Goal: Information Seeking & Learning: Learn about a topic

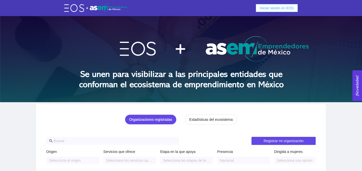
click at [267, 9] on span "Iniciar sesión en EOS" at bounding box center [277, 8] width 34 height 6
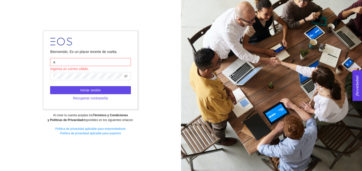
type input "[EMAIL_ADDRESS][DOMAIN_NAME]"
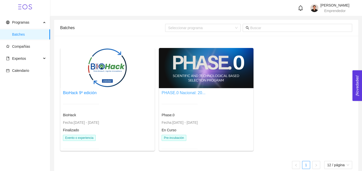
click at [182, 94] on link "PHASE.0 Nacional: 20..." at bounding box center [184, 93] width 44 height 4
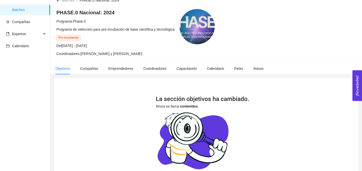
scroll to position [25, 0]
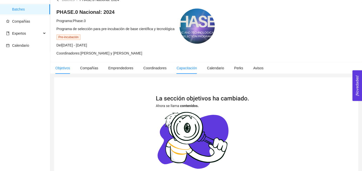
click at [183, 68] on span "Capacitación" at bounding box center [186, 68] width 20 height 4
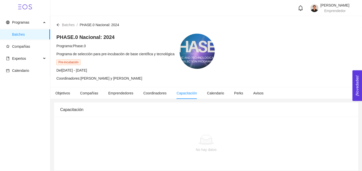
scroll to position [3, 0]
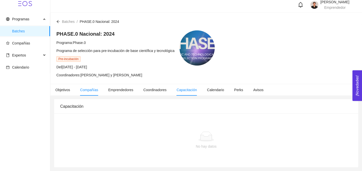
click at [86, 91] on span "Compañías" at bounding box center [89, 90] width 18 height 4
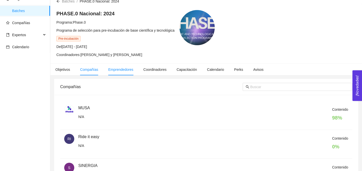
scroll to position [27, 0]
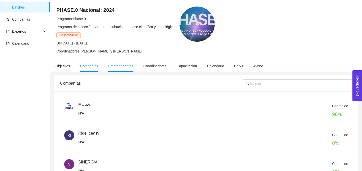
click at [119, 67] on span "Emprendedores" at bounding box center [120, 66] width 25 height 4
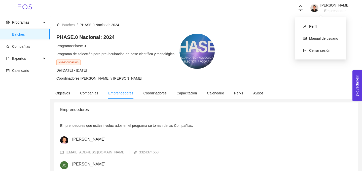
click at [310, 6] on div "[PERSON_NAME] Emprendedor" at bounding box center [329, 8] width 39 height 9
click at [313, 22] on li "Perfil" at bounding box center [320, 26] width 43 height 10
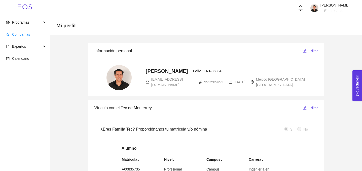
click at [28, 34] on span "Compañías" at bounding box center [21, 34] width 18 height 4
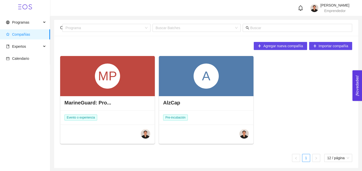
scroll to position [1, 0]
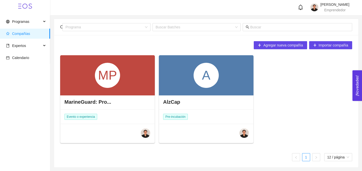
click at [220, 90] on div "A" at bounding box center [206, 75] width 95 height 40
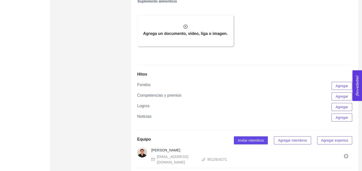
scroll to position [327, 0]
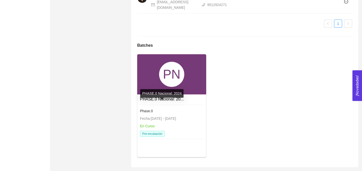
click at [161, 100] on link "PHASE.0 Nacional: 20..." at bounding box center [162, 99] width 44 height 4
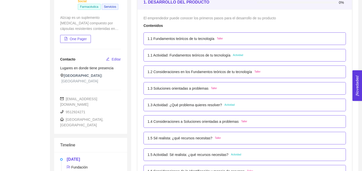
scroll to position [80, 0]
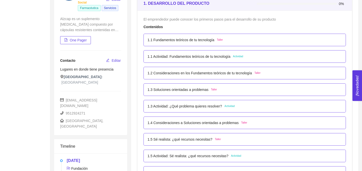
click at [213, 27] on div "Contenidos" at bounding box center [244, 27] width 202 height 6
click at [171, 43] on div "1.1 Fundamentos teóricos de tu tecnología Taller" at bounding box center [244, 40] width 202 height 13
click at [234, 43] on div "1.1 Fundamentos teóricos de tu tecnología Taller" at bounding box center [244, 40] width 202 height 13
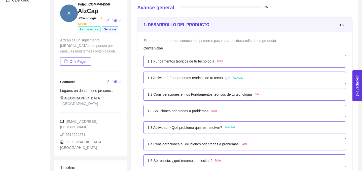
scroll to position [60, 0]
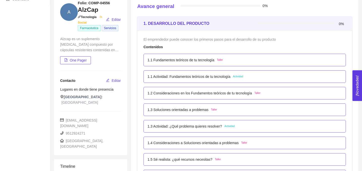
click at [236, 75] on div "1.1 Actividad: Fundamentos teóricos de tu tecnología Actividad" at bounding box center [195, 77] width 96 height 6
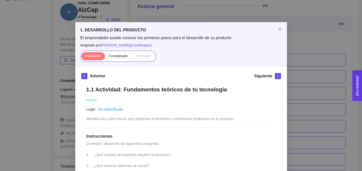
scroll to position [0, 0]
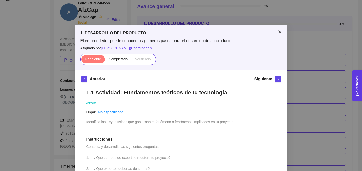
click at [279, 31] on icon "close" at bounding box center [280, 32] width 4 height 4
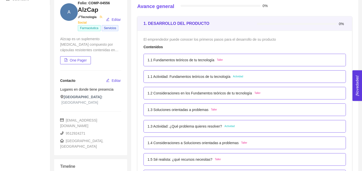
click at [173, 60] on p "1.1 Fundamentos teóricos de tu tecnología" at bounding box center [180, 60] width 67 height 6
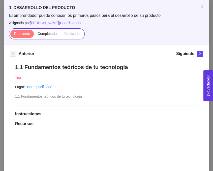
scroll to position [24, 0]
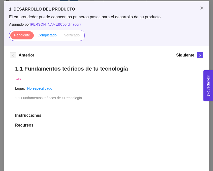
click at [38, 34] on span "Completado" at bounding box center [46, 35] width 19 height 4
click at [34, 36] on input "Completado" at bounding box center [34, 36] width 0 height 0
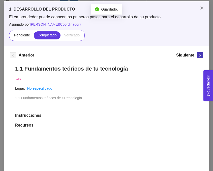
click at [199, 55] on icon "right" at bounding box center [200, 56] width 4 height 4
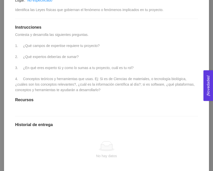
scroll to position [111, 0]
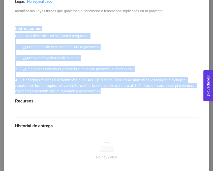
drag, startPoint x: 135, startPoint y: 93, endPoint x: 15, endPoint y: 30, distance: 135.9
click at [15, 30] on div "1.1 Actividad: Fundamentos teóricos de tu tecnología Actividad Lugar: No especi…" at bounding box center [106, 92] width 192 height 238
copy div "Instrucciones Contesta y desarrolla las siguientes preguntas. 1. ¿Qué campos de…"
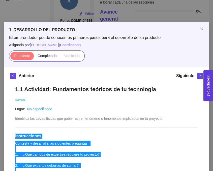
scroll to position [0, 0]
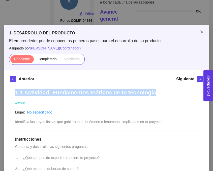
drag, startPoint x: 16, startPoint y: 94, endPoint x: 153, endPoint y: 95, distance: 136.9
click at [153, 95] on h1 "1.1 Actividad: Fundamentos teóricos de tu tecnología" at bounding box center [106, 92] width 182 height 7
copy h1 "1.1 Actividad: Fundamentos teóricos de tu tecnología"
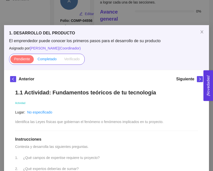
click at [45, 60] on span "Completado" at bounding box center [46, 59] width 19 height 4
click at [34, 60] on input "Completado" at bounding box center [34, 60] width 0 height 0
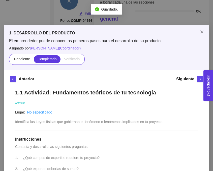
click at [196, 79] on div "Siguiente" at bounding box center [189, 80] width 27 height 8
click at [198, 77] on icon "right" at bounding box center [200, 79] width 4 height 4
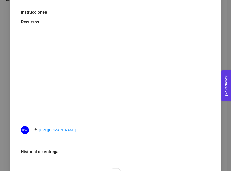
scroll to position [12, 0]
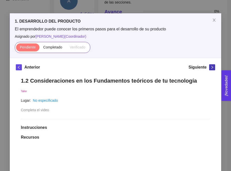
click at [214, 68] on span "right" at bounding box center [213, 68] width 6 height 4
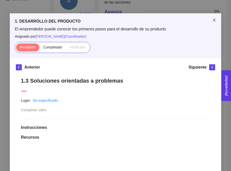
click at [215, 21] on icon "close" at bounding box center [214, 20] width 4 height 4
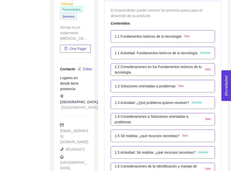
scroll to position [102, 0]
click at [125, 66] on p "1.2 Consideraciones en los Fundamentos teóricos de tu tecnología" at bounding box center [159, 69] width 88 height 11
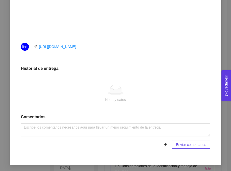
scroll to position [0, 0]
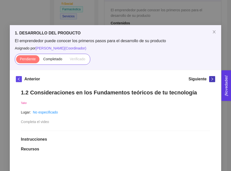
click at [211, 78] on icon "right" at bounding box center [213, 79] width 4 height 4
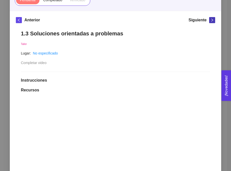
scroll to position [60, 0]
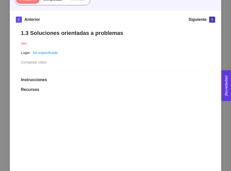
click at [211, 19] on icon "right" at bounding box center [213, 20] width 4 height 4
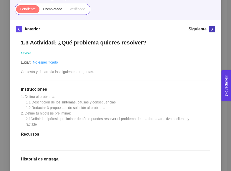
scroll to position [85, 0]
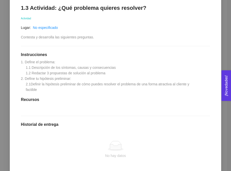
drag, startPoint x: 21, startPoint y: 62, endPoint x: 57, endPoint y: 95, distance: 49.3
click at [57, 95] on div "1.3 Actividad: ¿Qué problema quieres resolver? Actividad Lugar: No especificado…" at bounding box center [116, 104] width 200 height 211
copy span "1. Define el problema: 1.1 Descripción de los síntomas, causas y consecuencias …"
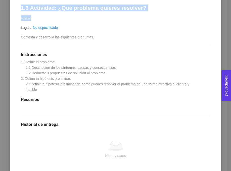
drag, startPoint x: 21, startPoint y: 6, endPoint x: 134, endPoint y: 16, distance: 113.7
click at [134, 16] on div "1.3 Actividad: ¿Qué problema quieres resolver? Actividad Lugar: No especificado…" at bounding box center [116, 104] width 200 height 211
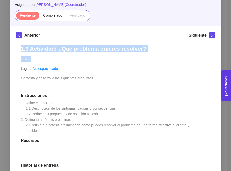
scroll to position [36, 0]
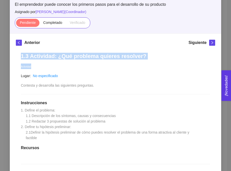
click at [102, 52] on div "1.3 Actividad: ¿Qué problema quieres resolver? Actividad Lugar: No especificado…" at bounding box center [116, 153] width 200 height 211
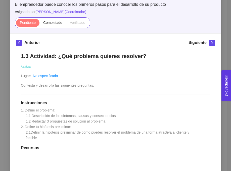
scroll to position [0, 0]
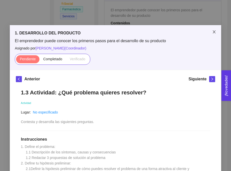
click at [219, 35] on span "Close" at bounding box center [214, 32] width 14 height 14
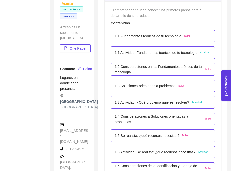
click at [158, 102] on p "1.3 Actividad: ¿Qué problema quieres resolver?" at bounding box center [152, 103] width 74 height 6
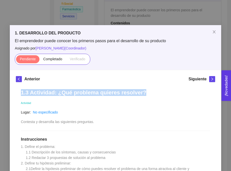
drag, startPoint x: 22, startPoint y: 94, endPoint x: 167, endPoint y: 94, distance: 144.9
click at [167, 94] on h1 "1.3 Actividad: ¿Qué problema quieres resolver?" at bounding box center [115, 92] width 189 height 7
copy h1 "1.3 Actividad: ¿Qué problema quieres resolver?"
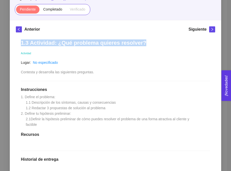
drag, startPoint x: 22, startPoint y: 98, endPoint x: 50, endPoint y: 128, distance: 41.6
click at [50, 128] on div "1.3 Actividad: ¿Qué problema quieres resolver? Actividad Lugar: No especificado…" at bounding box center [116, 139] width 200 height 211
copy span "1. Define el problema: 1.1 Descripción de los síntomas, causas y consecuencias …"
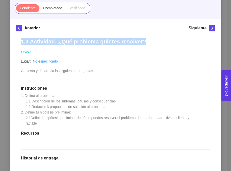
scroll to position [53, 0]
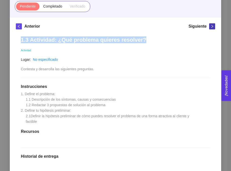
click at [212, 25] on icon "right" at bounding box center [213, 27] width 4 height 4
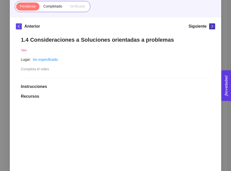
click at [212, 26] on icon "right" at bounding box center [213, 27] width 4 height 4
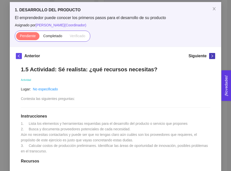
scroll to position [16, 0]
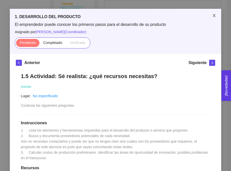
click at [215, 13] on span "Close" at bounding box center [214, 16] width 14 height 14
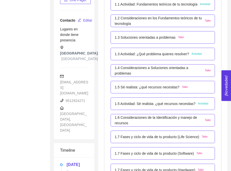
scroll to position [158, 0]
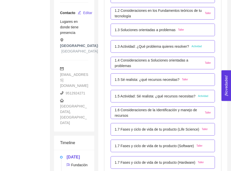
click at [140, 97] on p "1.5 Actividad: Sé realista: ¿qué recursos necesitas?" at bounding box center [155, 97] width 81 height 6
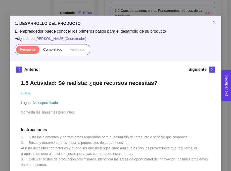
scroll to position [2, 0]
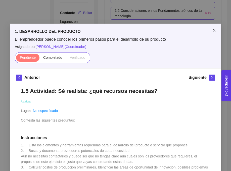
click at [214, 34] on span "Close" at bounding box center [214, 31] width 14 height 14
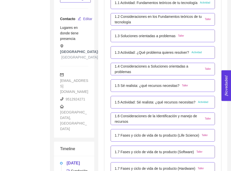
scroll to position [155, 0]
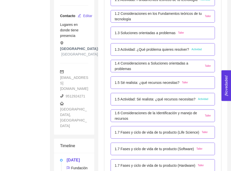
click at [135, 99] on p "1.5 Actividad: Sé realista: ¿qué recursos necesitas?" at bounding box center [155, 100] width 81 height 6
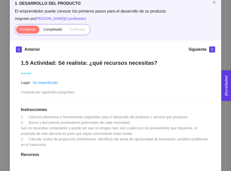
scroll to position [36, 0]
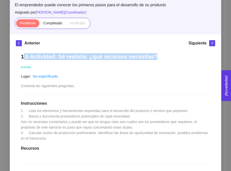
drag, startPoint x: 23, startPoint y: 57, endPoint x: 184, endPoint y: 57, distance: 161.3
click at [184, 57] on h1 "1.5 Actividad: Sé realista: ¿qué recursos necesitas?" at bounding box center [115, 56] width 189 height 7
click at [121, 59] on h1 "1.5 Actividad: Sé realista: ¿qué recursos necesitas?" at bounding box center [115, 56] width 189 height 7
drag, startPoint x: 21, startPoint y: 57, endPoint x: 154, endPoint y: 59, distance: 132.9
click at [154, 59] on h1 "1.5 Actividad: Sé realista: ¿qué recursos necesitas?" at bounding box center [115, 56] width 189 height 7
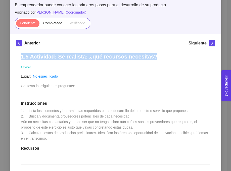
copy h1 "1.5 Actividad: Sé realista: ¿qué recursos necesitas?"
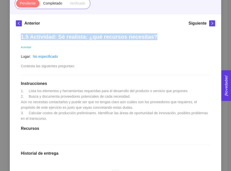
scroll to position [62, 0]
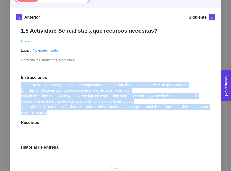
drag, startPoint x: 72, startPoint y: 113, endPoint x: 16, endPoint y: 82, distance: 64.0
click at [16, 82] on div "1.5 Actividad: Sé realista: ¿qué recursos necesitas? Actividad Lugar: No especi…" at bounding box center [116, 127] width 200 height 211
copy span "1. Lista los elementos y herramientas requeridas para el desarrollo del product…"
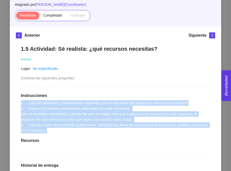
scroll to position [0, 0]
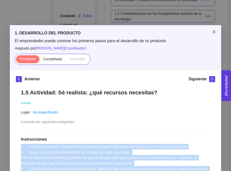
click at [214, 31] on icon "close" at bounding box center [214, 32] width 4 height 4
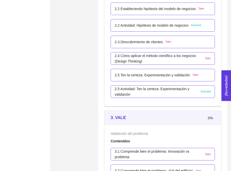
scroll to position [576, 0]
